Goal: Task Accomplishment & Management: Manage account settings

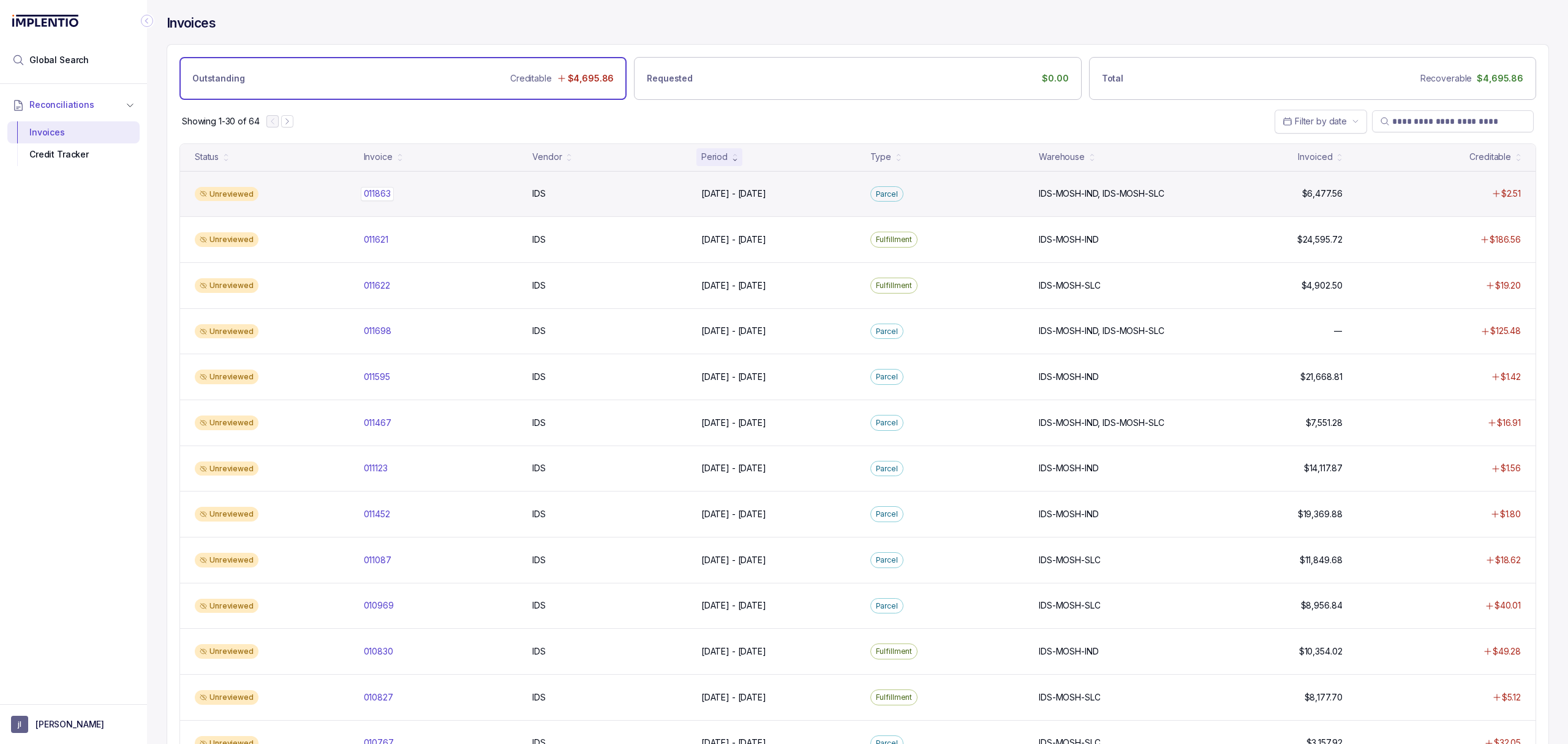
click at [373, 189] on p "011863" at bounding box center [377, 193] width 33 height 13
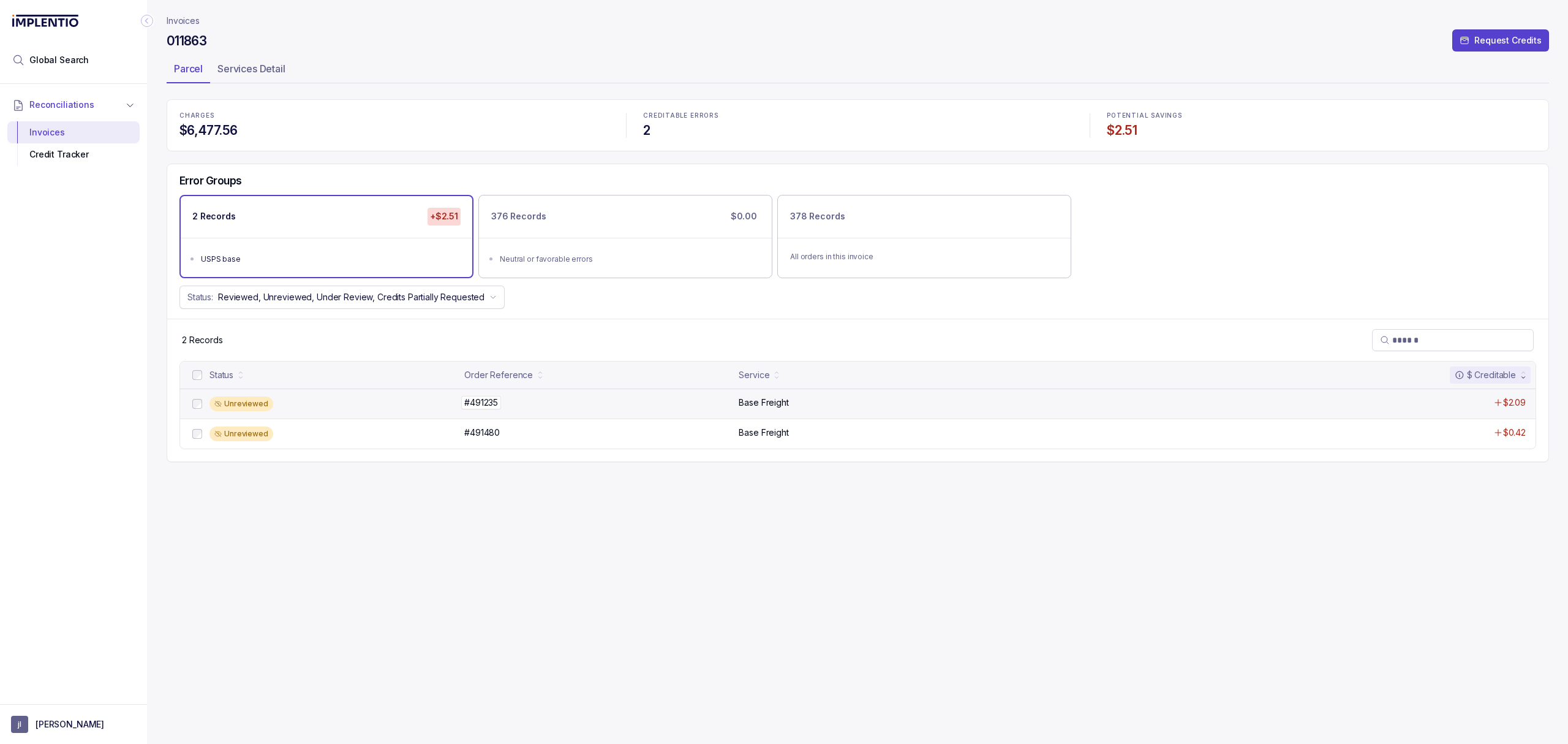
click at [481, 405] on p "#491235" at bounding box center [481, 402] width 39 height 13
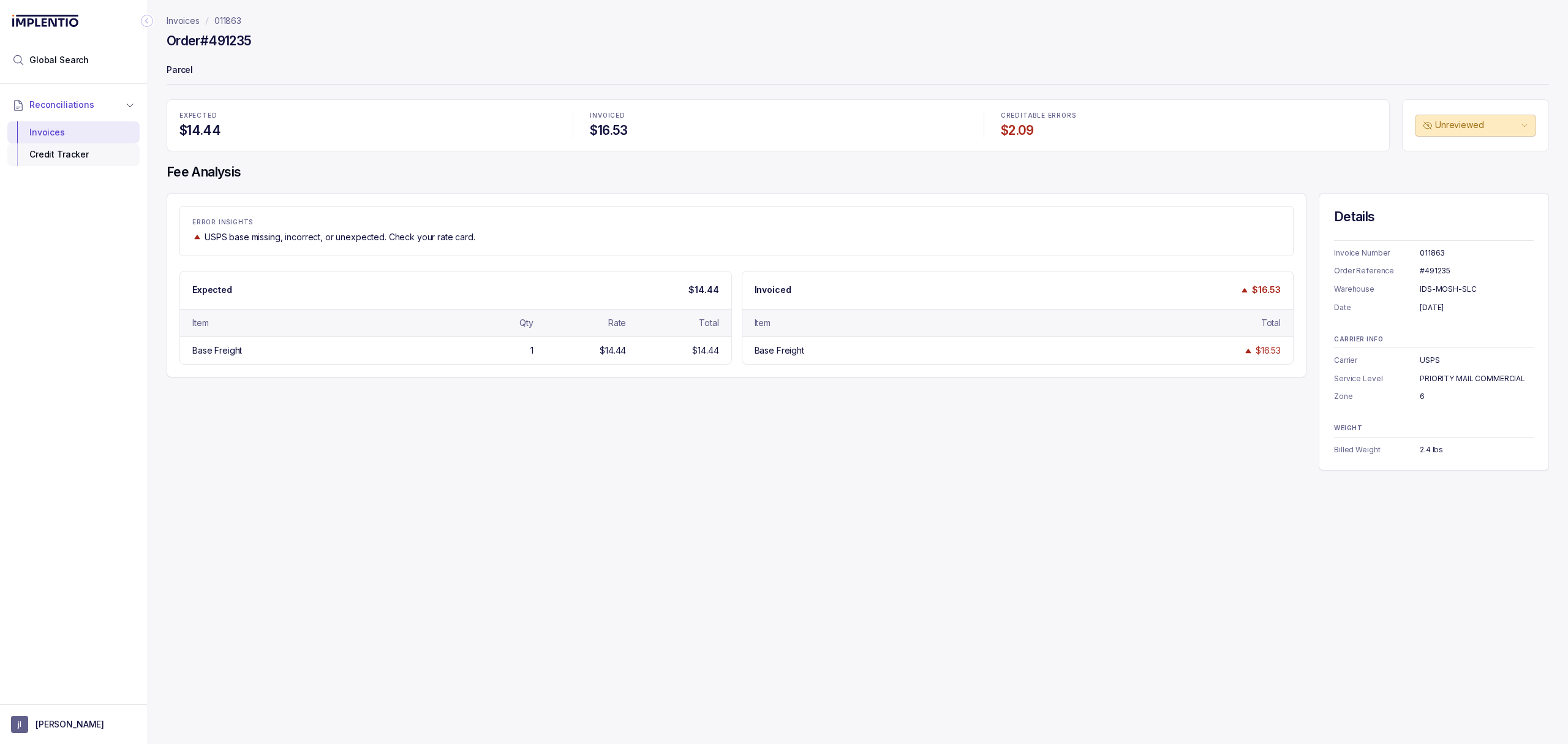
click at [71, 166] on div "Credit Tracker" at bounding box center [73, 154] width 113 height 22
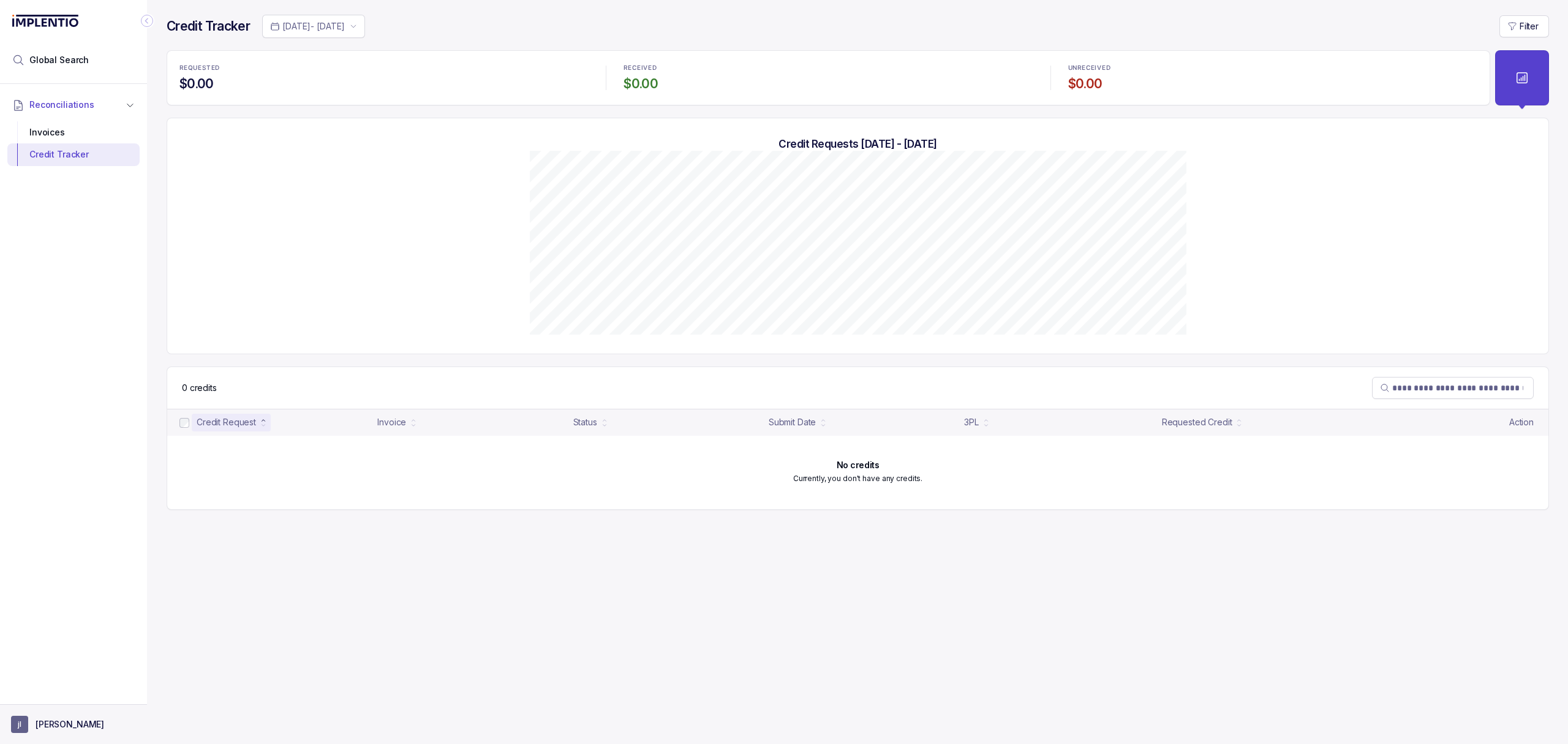
click at [45, 723] on p "[PERSON_NAME]" at bounding box center [70, 725] width 68 height 13
click at [49, 697] on p "Logout" at bounding box center [81, 698] width 102 height 13
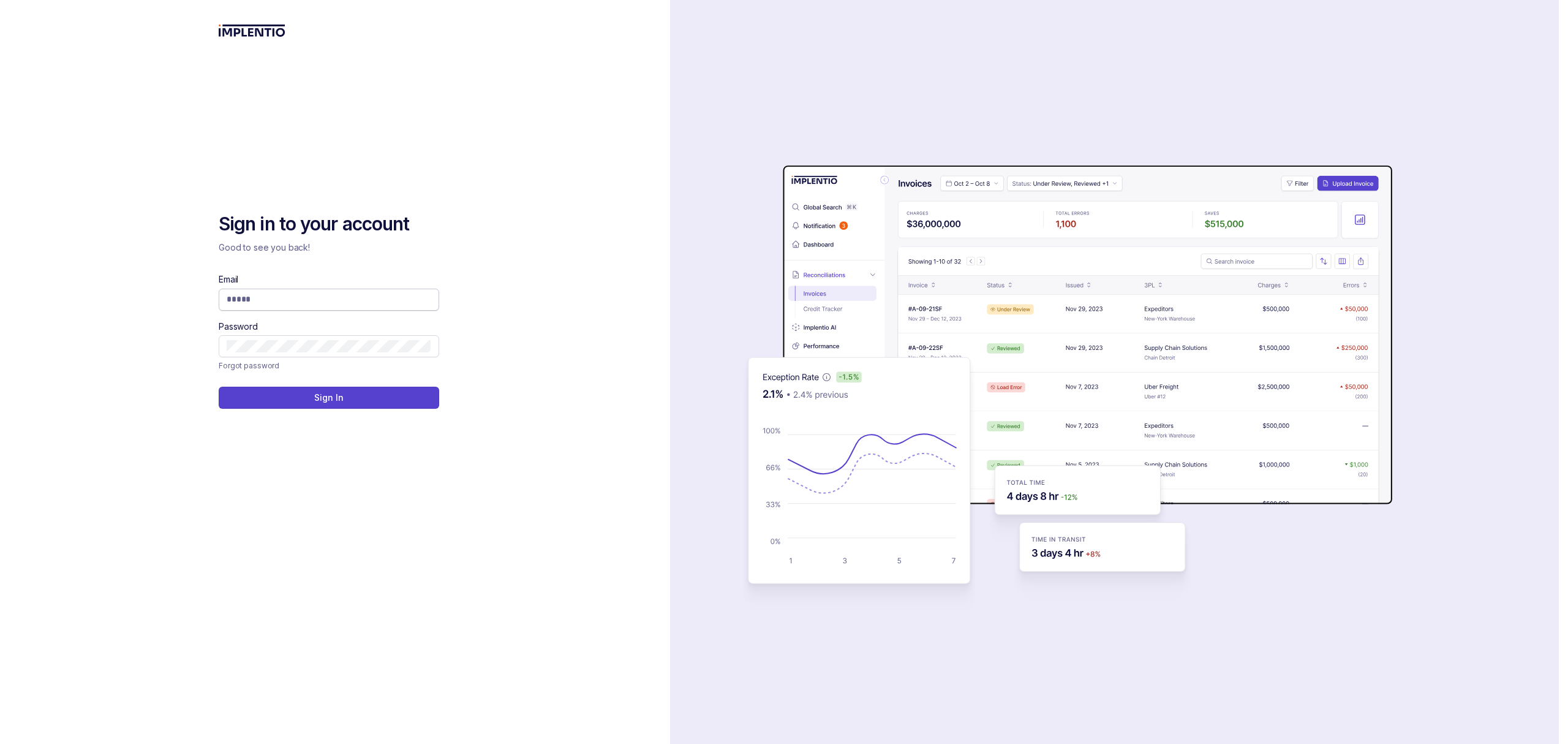
click at [304, 303] on input "Email" at bounding box center [329, 299] width 204 height 13
type input "**********"
